Goal: Information Seeking & Learning: Understand process/instructions

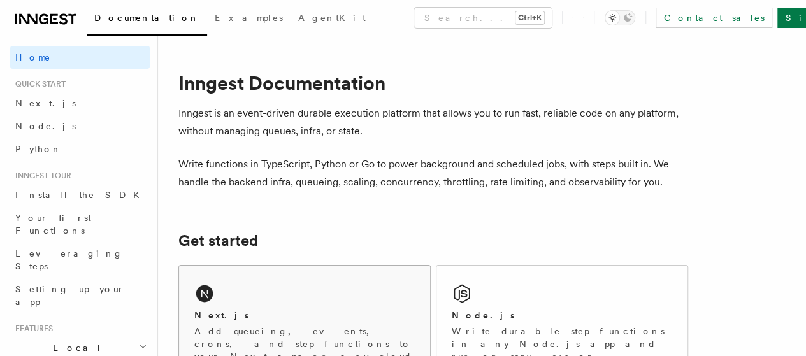
click at [280, 321] on div "Next.js Add queueing, events, crons, and step functions to your Next app on any…" at bounding box center [304, 329] width 251 height 126
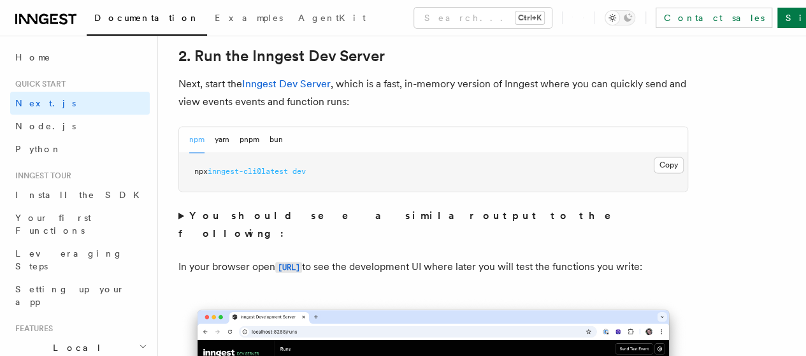
scroll to position [897, 0]
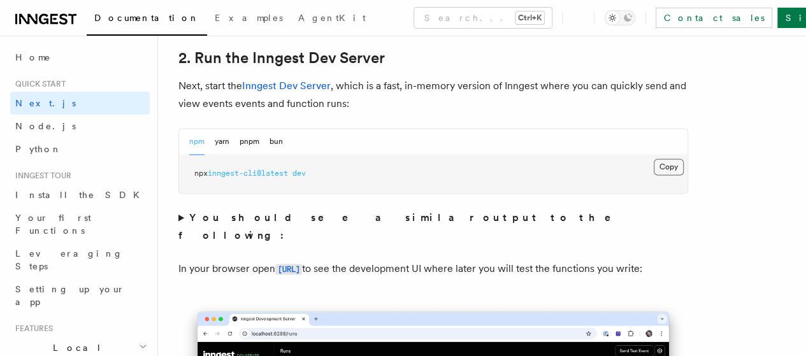
click at [654, 175] on button "Copy Copied" at bounding box center [669, 167] width 30 height 17
click at [414, 10] on button "Search... Ctrl+K" at bounding box center [483, 18] width 138 height 20
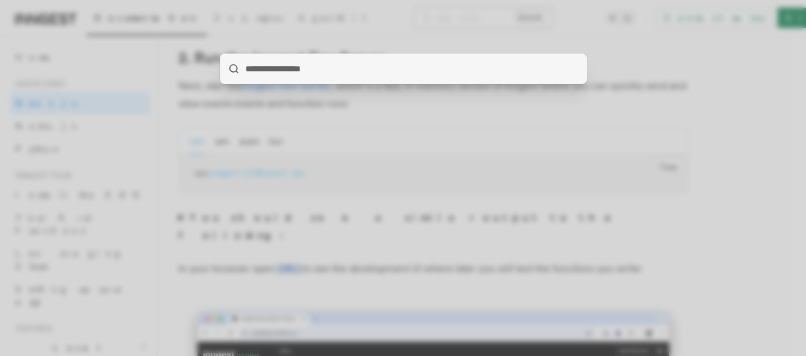
scroll to position [879, 0]
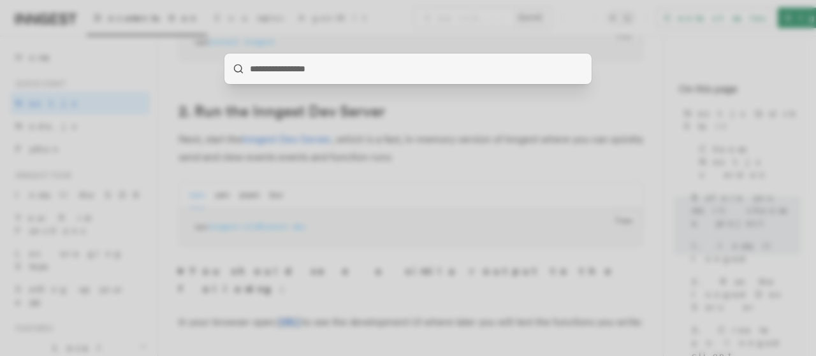
click at [386, 235] on div at bounding box center [408, 178] width 816 height 356
